Goal: Task Accomplishment & Management: Use online tool/utility

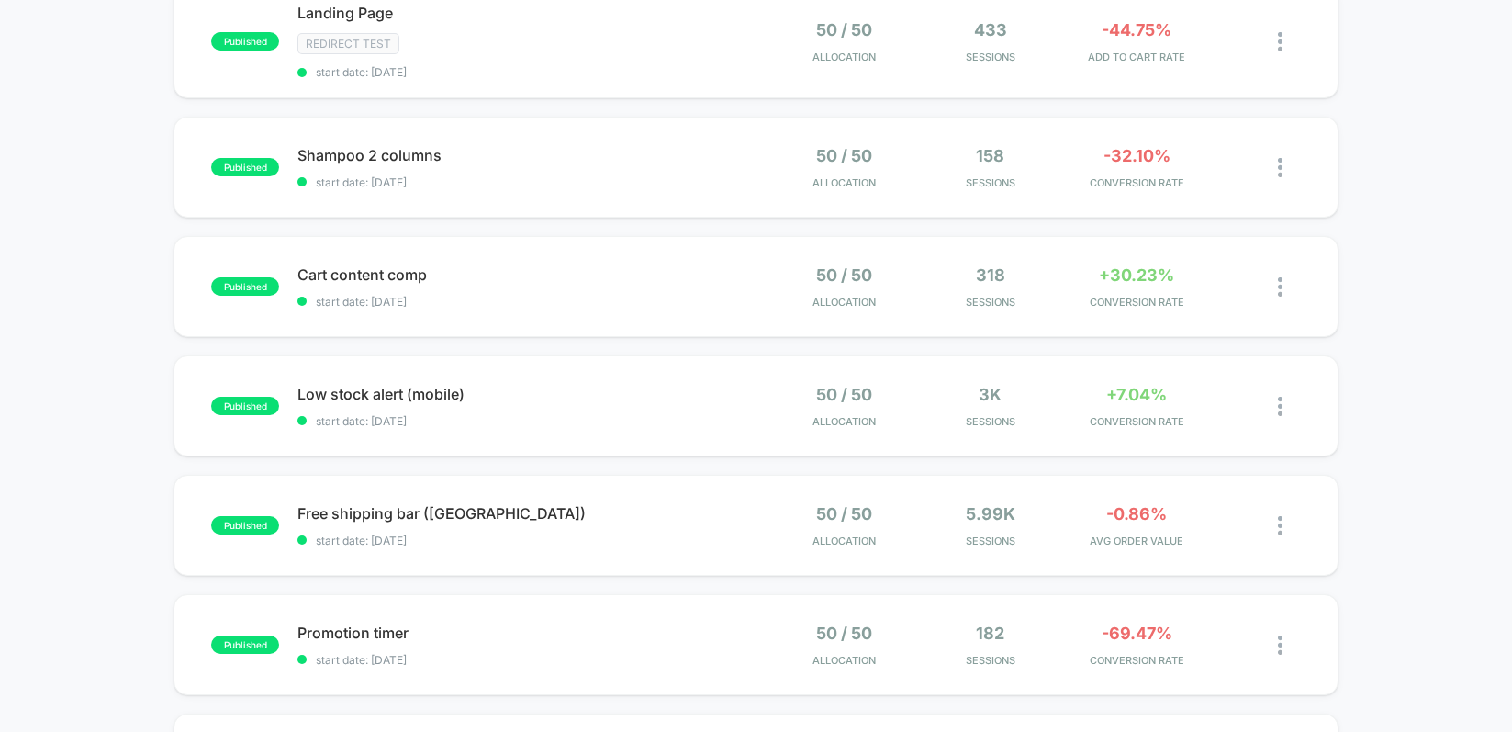
scroll to position [144, 0]
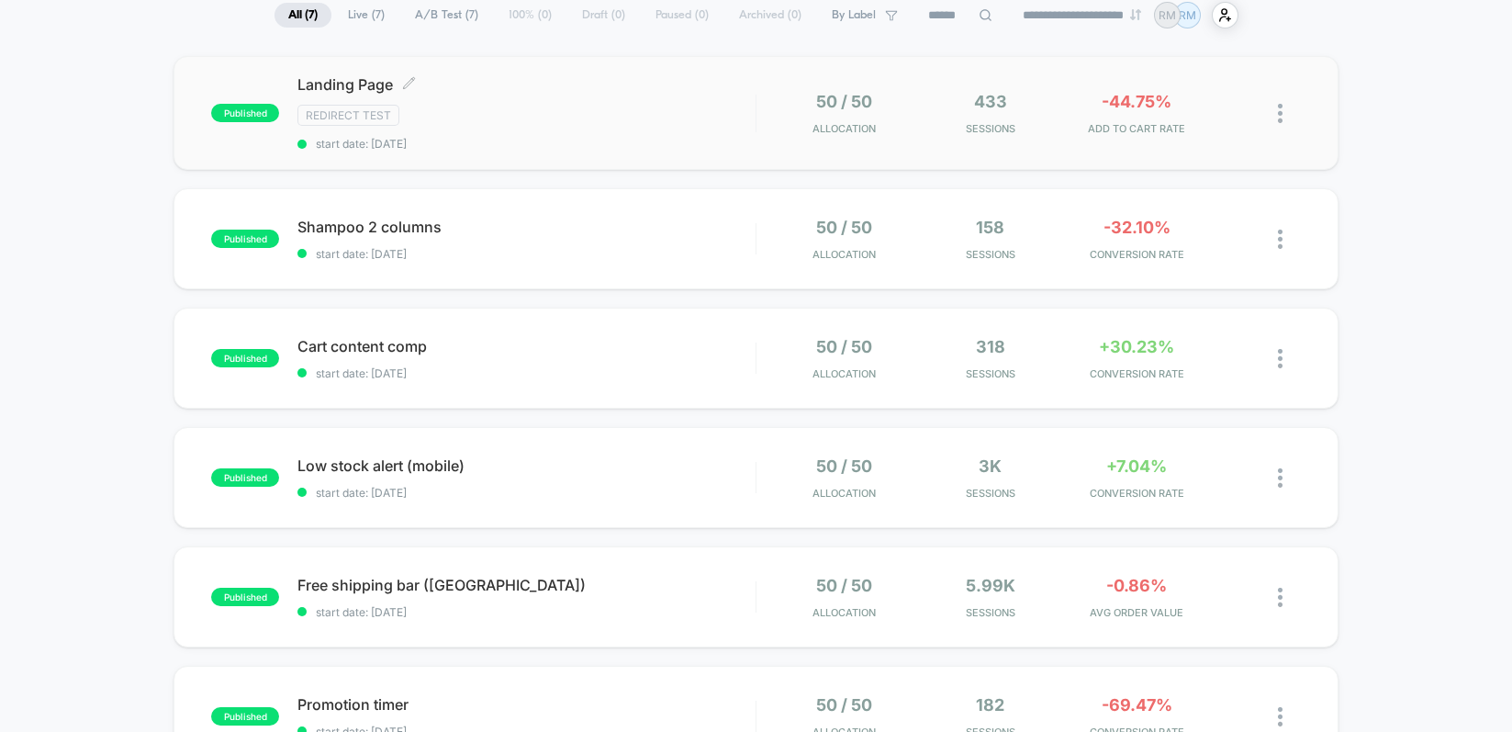
click at [695, 109] on div "Redirect Test" at bounding box center [525, 115] width 457 height 21
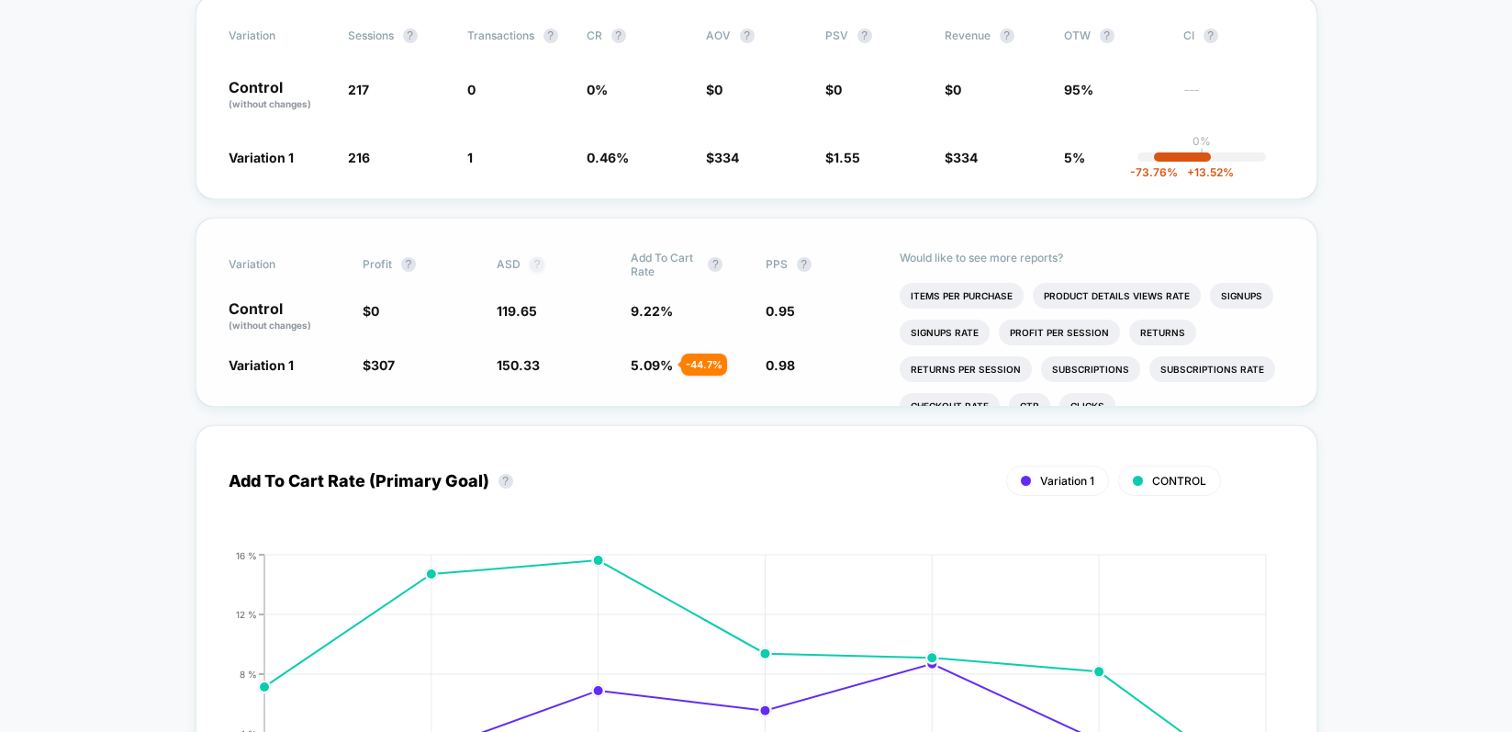
scroll to position [374, 0]
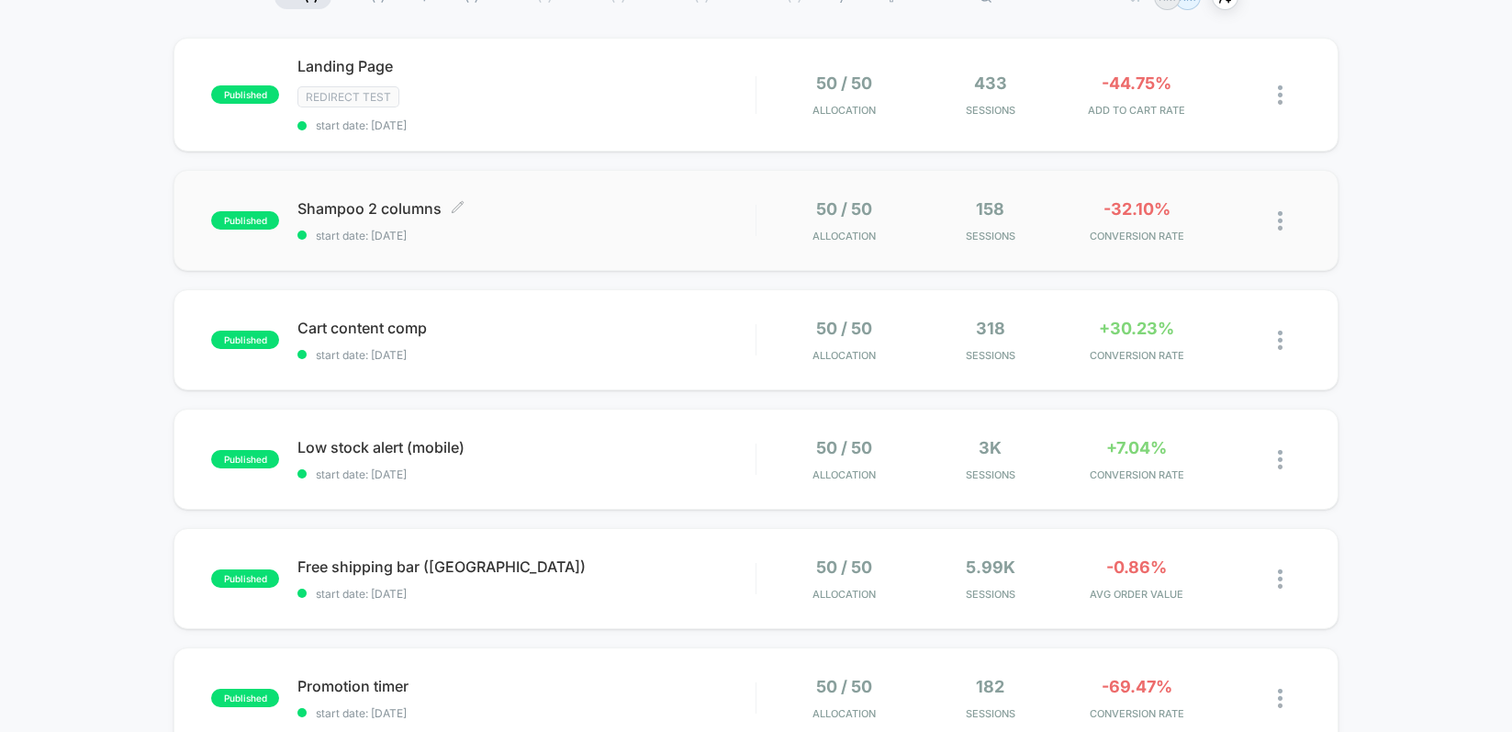
scroll to position [187, 0]
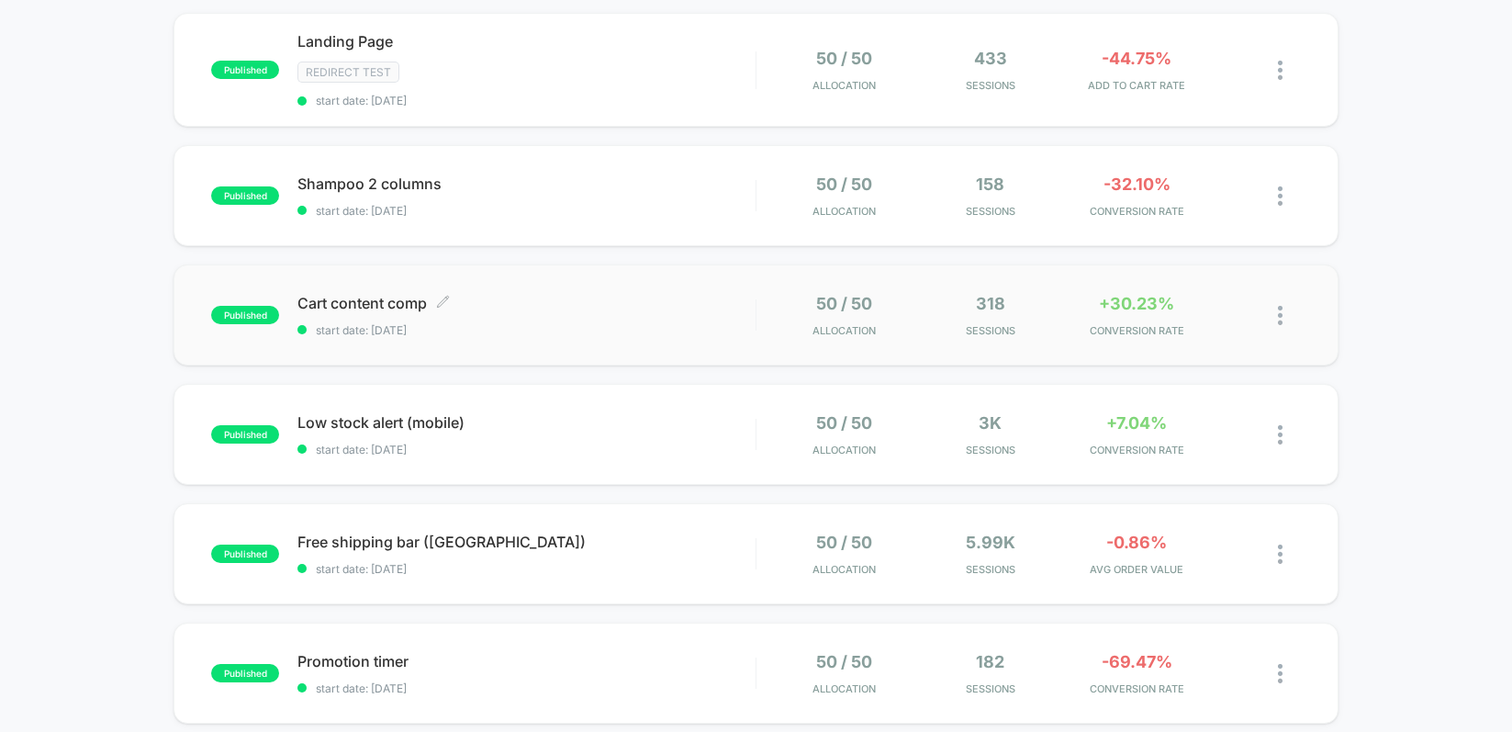
click at [601, 314] on div "Cart content comp Click to edit experience details Click to edit experience det…" at bounding box center [525, 315] width 457 height 43
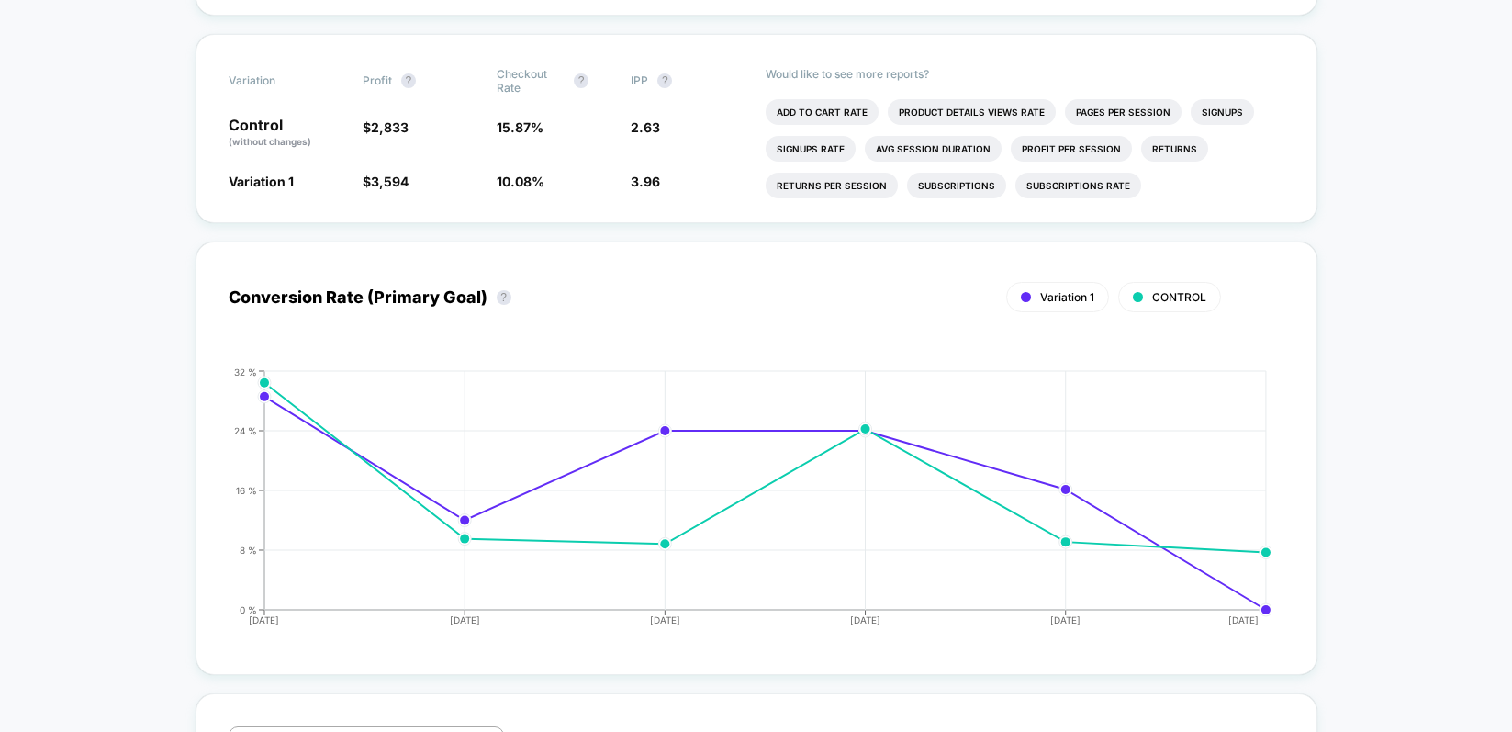
scroll to position [672, 0]
